Goal: Information Seeking & Learning: Learn about a topic

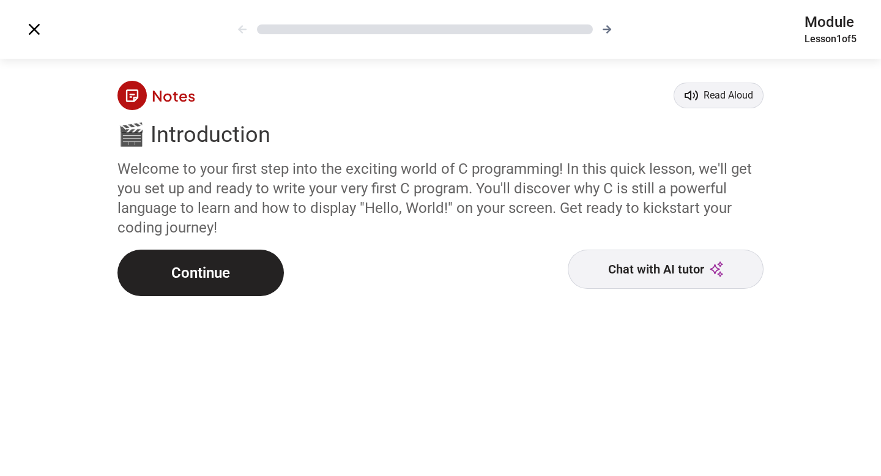
click at [32, 24] on icon at bounding box center [34, 30] width 20 height 20
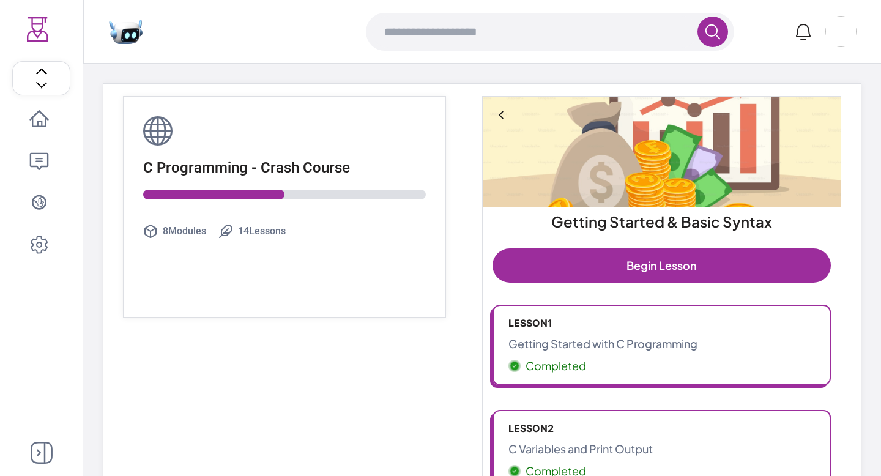
click at [557, 326] on p "Lesson 1" at bounding box center [661, 323] width 306 height 15
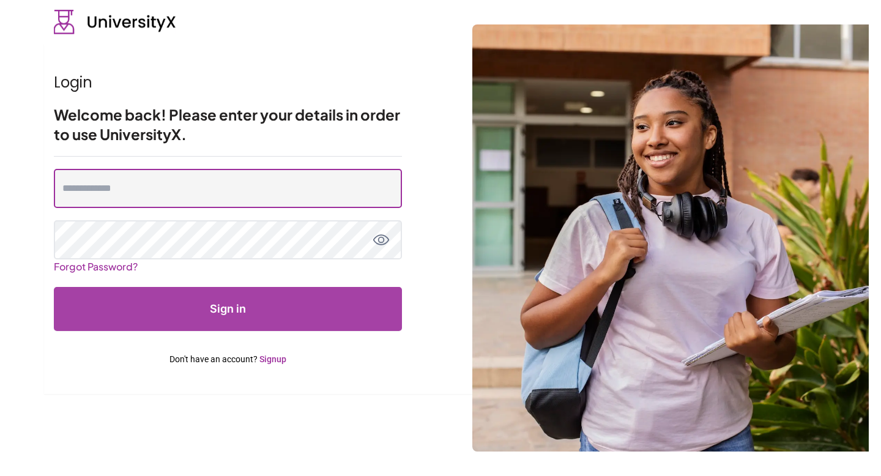
click at [245, 201] on input "email" at bounding box center [228, 188] width 348 height 39
type input "**********"
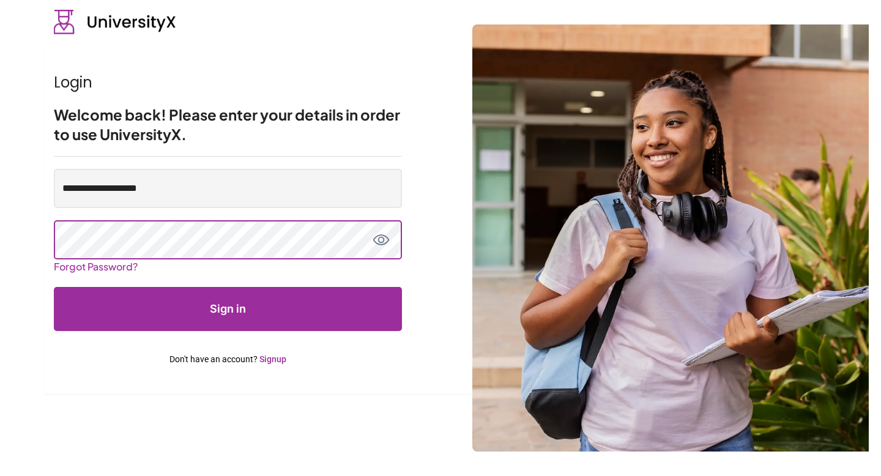
click at [54, 287] on button "Sign in" at bounding box center [228, 309] width 348 height 44
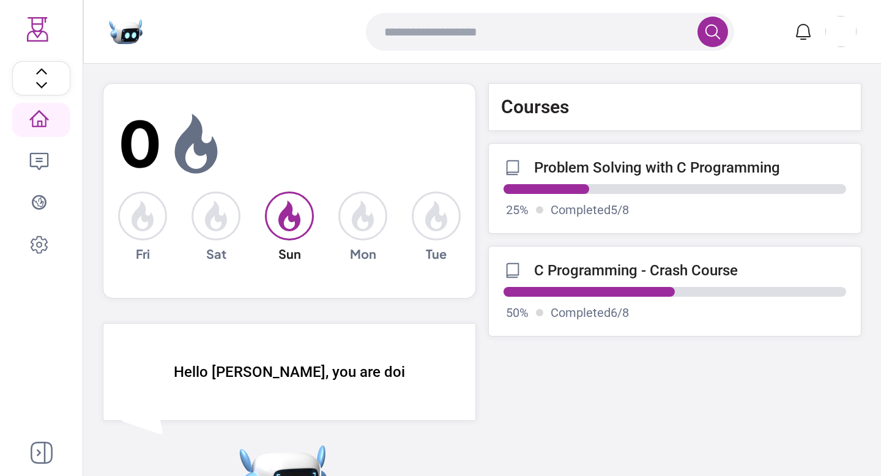
click at [637, 190] on progress at bounding box center [674, 189] width 343 height 10
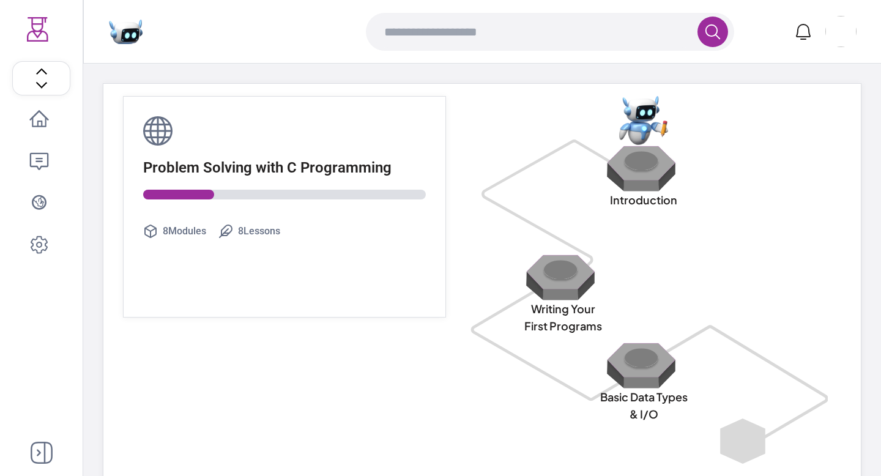
click at [645, 173] on img at bounding box center [643, 168] width 78 height 46
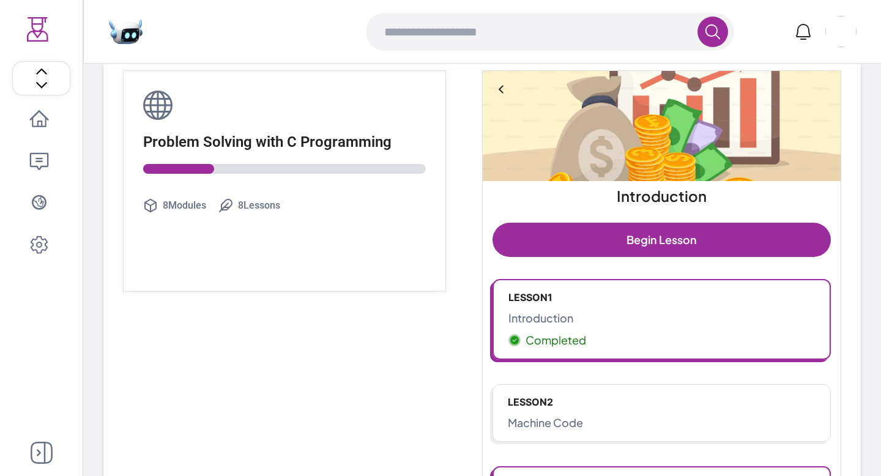
scroll to position [31, 0]
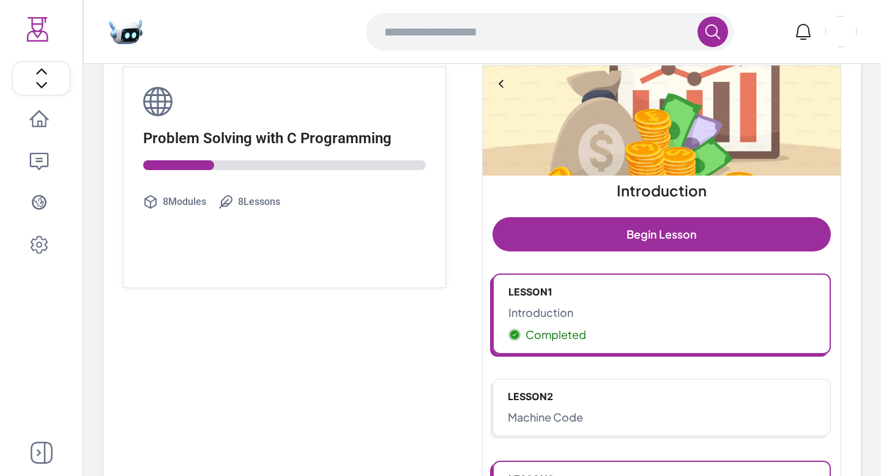
click at [633, 237] on link "Begin Lesson" at bounding box center [661, 234] width 338 height 34
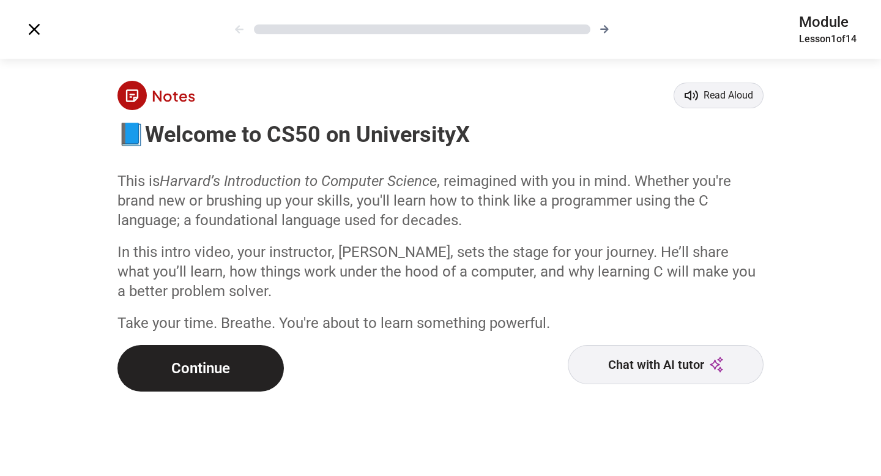
click at [689, 95] on polygon "Read aloud" at bounding box center [688, 95] width 6 height 9
click at [721, 101] on icon "Stop reading" at bounding box center [720, 95] width 15 height 15
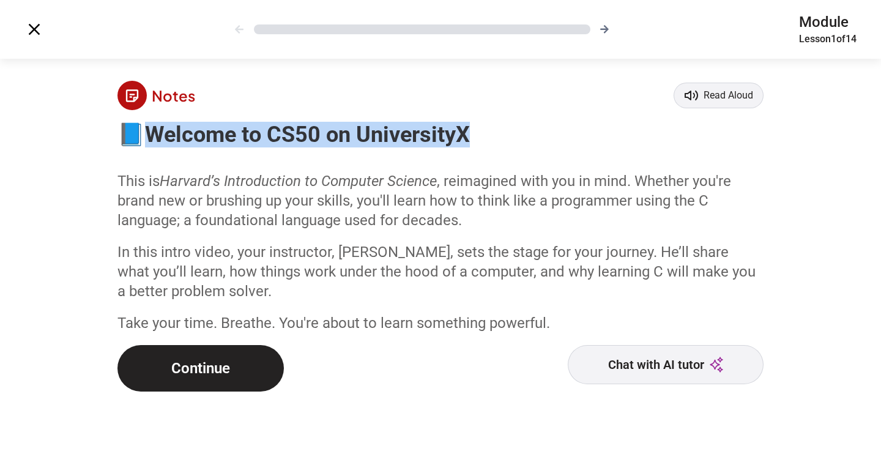
drag, startPoint x: 485, startPoint y: 134, endPoint x: 149, endPoint y: 140, distance: 336.5
click at [149, 140] on h3 "📘 Welcome to CS50 on UniversityX" at bounding box center [440, 134] width 646 height 24
copy span "Welcome to CS50 on UniversityX"
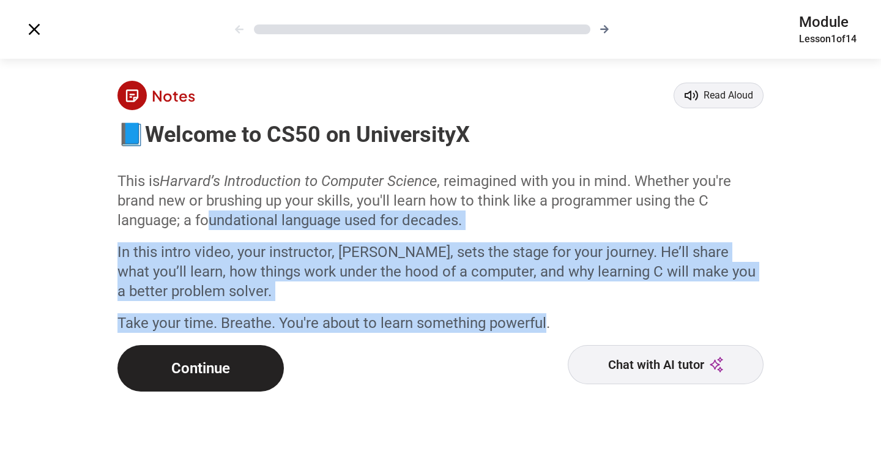
drag, startPoint x: 548, startPoint y: 326, endPoint x: 209, endPoint y: 210, distance: 358.9
click at [209, 210] on div "Notes Read Aloud 📘 Welcome to CS50 on UniversityX This is Harvard’s Introductio…" at bounding box center [440, 269] width 705 height 416
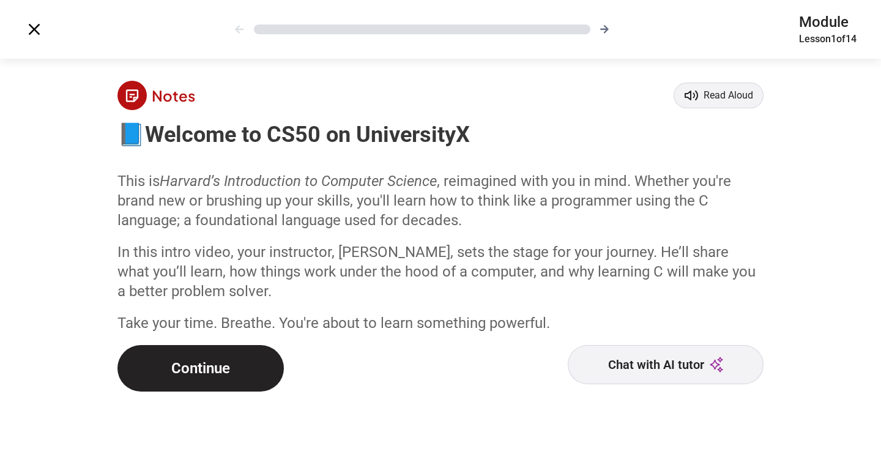
click at [566, 326] on p "Take your time. Breathe. You're about to learn something powerful." at bounding box center [440, 323] width 646 height 20
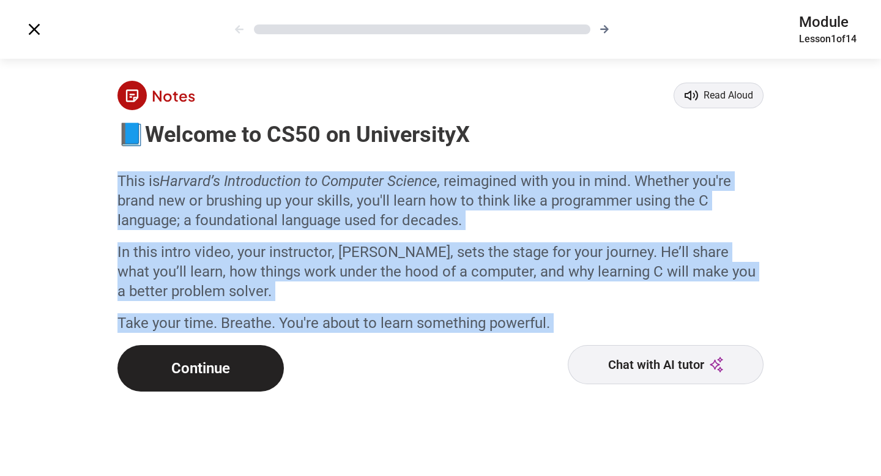
drag, startPoint x: 566, startPoint y: 326, endPoint x: 121, endPoint y: 167, distance: 473.5
click at [121, 167] on div "Notes Read Aloud 📘 Welcome to CS50 on UniversityX This is Harvard’s Introductio…" at bounding box center [440, 269] width 705 height 416
copy div "This is Harvard’s Introduction to Computer Science , reimagined with you in min…"
click at [332, 355] on div "Continue Chat with AI tutor" at bounding box center [440, 368] width 646 height 46
